Goal: Information Seeking & Learning: Learn about a topic

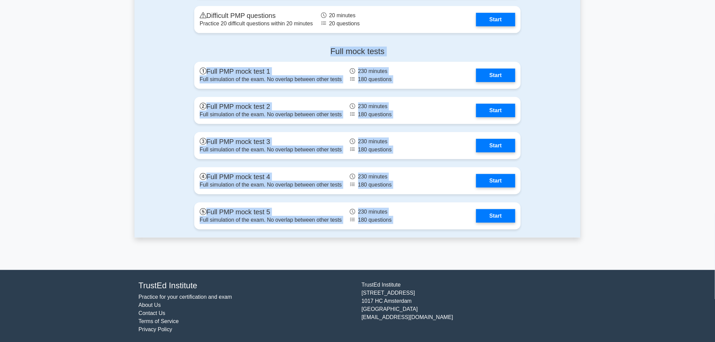
drag, startPoint x: 176, startPoint y: 52, endPoint x: 641, endPoint y: 201, distance: 488.1
drag, startPoint x: 178, startPoint y: 50, endPoint x: 555, endPoint y: 218, distance: 413.1
click at [555, 218] on div "Full mock tests Full PMP mock test 1 Full simulation of the exam. No overlap be…" at bounding box center [358, 139] width 446 height 196
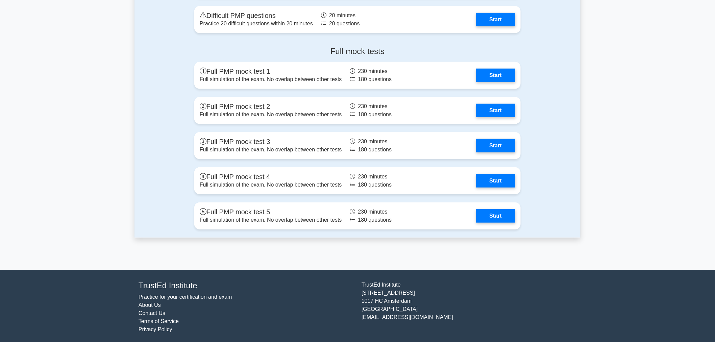
click at [568, 215] on div "Full mock tests Full PMP mock test 1 Full simulation of the exam. No overlap be…" at bounding box center [358, 139] width 446 height 196
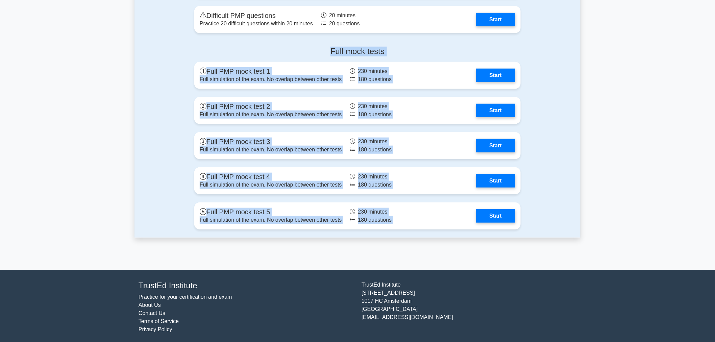
drag, startPoint x: 178, startPoint y: 46, endPoint x: 621, endPoint y: 220, distance: 475.2
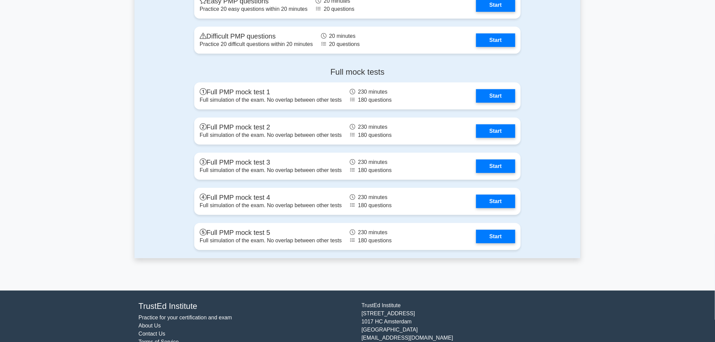
scroll to position [2240, 0]
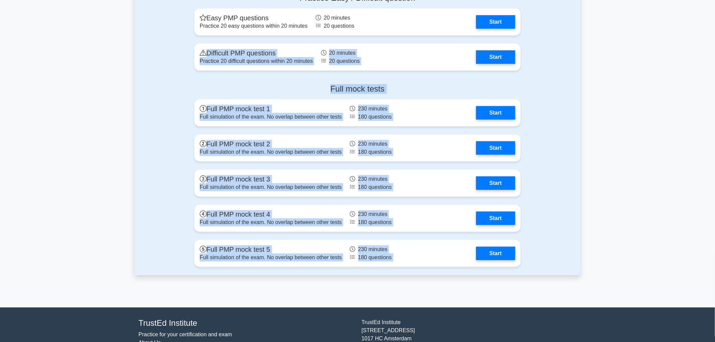
drag, startPoint x: 89, startPoint y: 35, endPoint x: 540, endPoint y: 242, distance: 496.4
click at [560, 250] on div "Full mock tests Full PMP mock test 1 Full simulation of the exam. No overlap be…" at bounding box center [358, 177] width 446 height 196
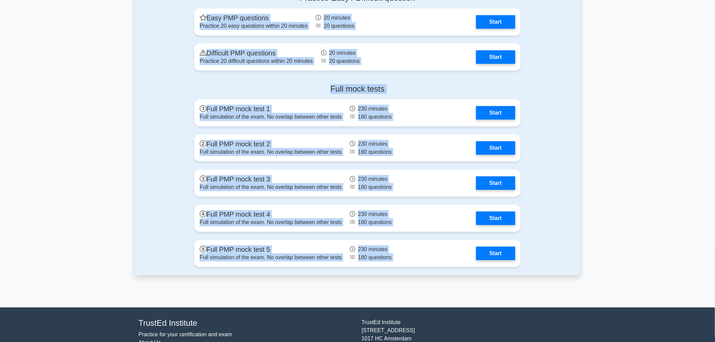
drag, startPoint x: 96, startPoint y: 11, endPoint x: 566, endPoint y: 260, distance: 530.8
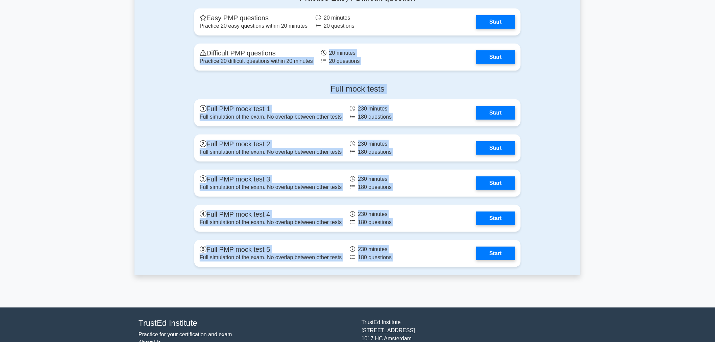
drag, startPoint x: 159, startPoint y: 72, endPoint x: 558, endPoint y: 249, distance: 437.1
click at [558, 258] on div "Full mock tests Full PMP mock test 1 Full simulation of the exam. No overlap be…" at bounding box center [358, 177] width 446 height 196
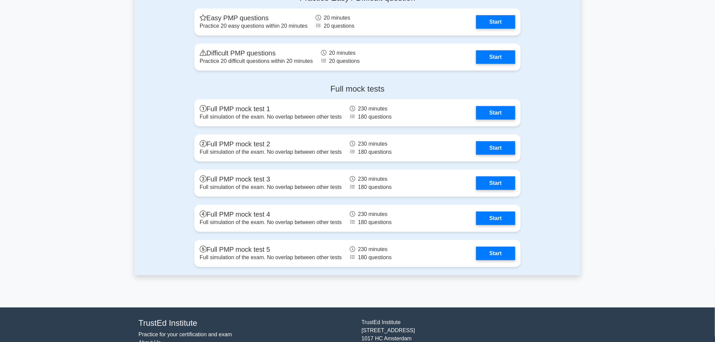
click at [558, 258] on div "Full mock tests Full PMP mock test 1 Full simulation of the exam. No overlap be…" at bounding box center [358, 177] width 446 height 196
click at [579, 216] on div "Full mock tests Full PMP mock test 1 Full simulation of the exam. No overlap be…" at bounding box center [358, 177] width 446 height 196
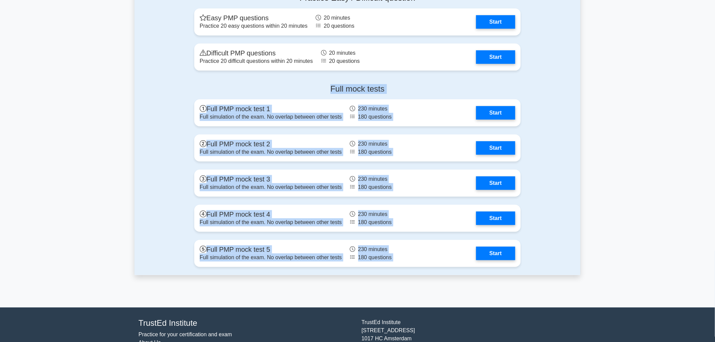
drag, startPoint x: 157, startPoint y: 80, endPoint x: 589, endPoint y: 266, distance: 470.4
drag, startPoint x: 156, startPoint y: 85, endPoint x: 573, endPoint y: 262, distance: 453.4
click at [573, 262] on div "Full mock tests Full PMP mock test 1 Full simulation of the exam. No overlap be…" at bounding box center [358, 177] width 446 height 196
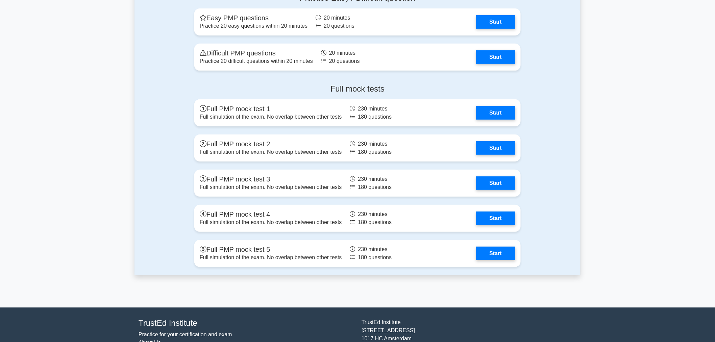
drag, startPoint x: 580, startPoint y: 118, endPoint x: 488, endPoint y: 195, distance: 120.1
click at [580, 118] on div "Full mock tests Full PMP mock test 1 Full simulation of the exam. No overlap be…" at bounding box center [358, 177] width 446 height 196
